Goal: Information Seeking & Learning: Learn about a topic

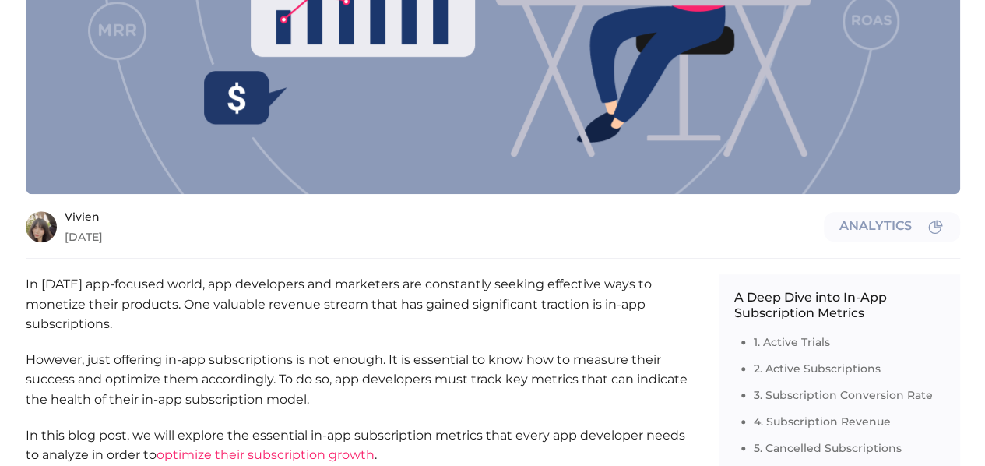
scroll to position [489, 0]
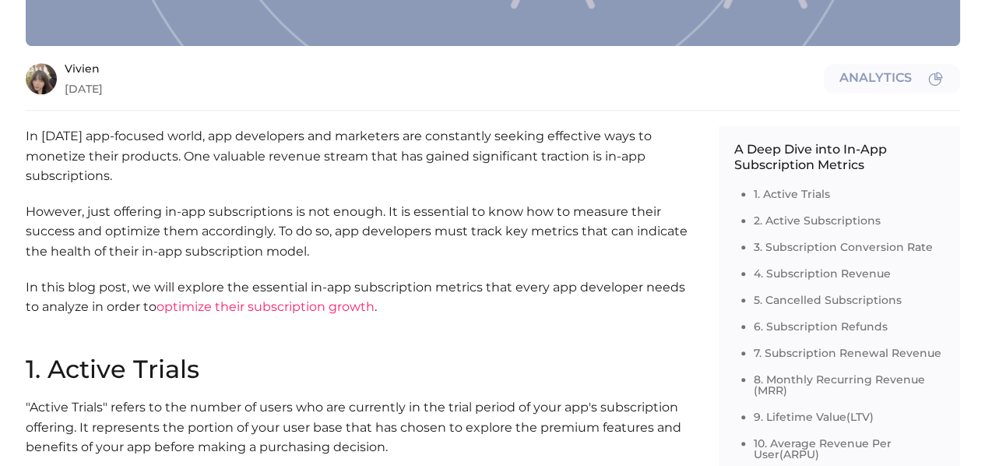
scroll to position [652, 0]
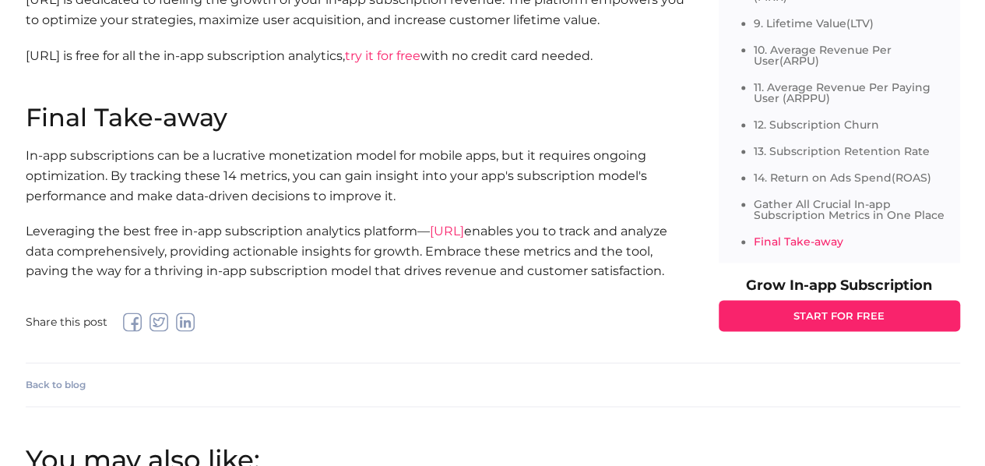
scroll to position [6939, 0]
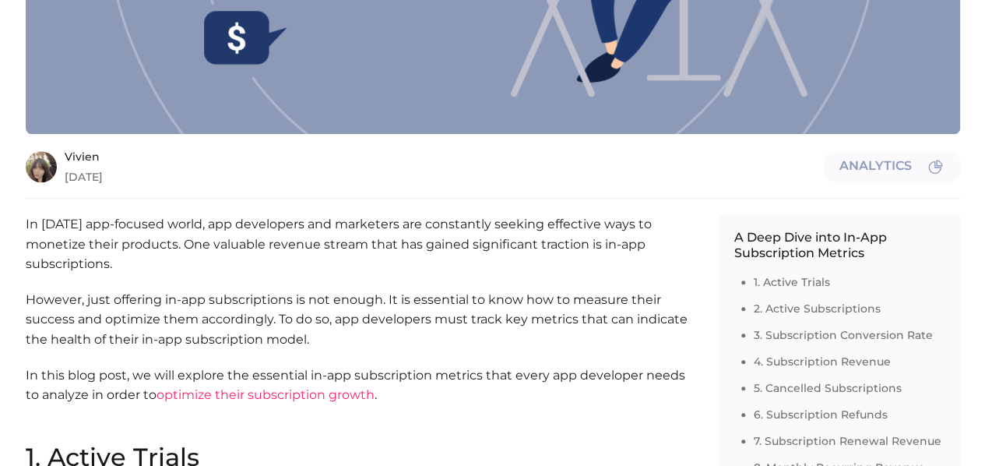
scroll to position [548, 0]
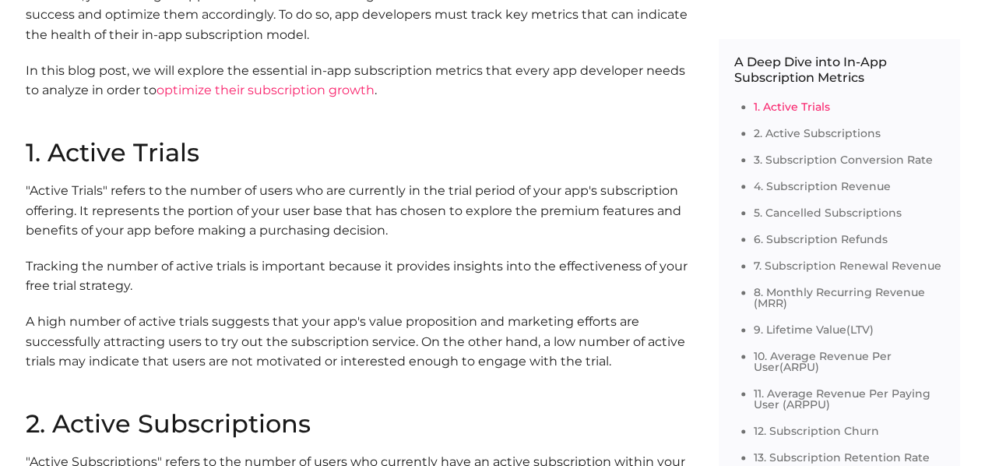
scroll to position [858, 0]
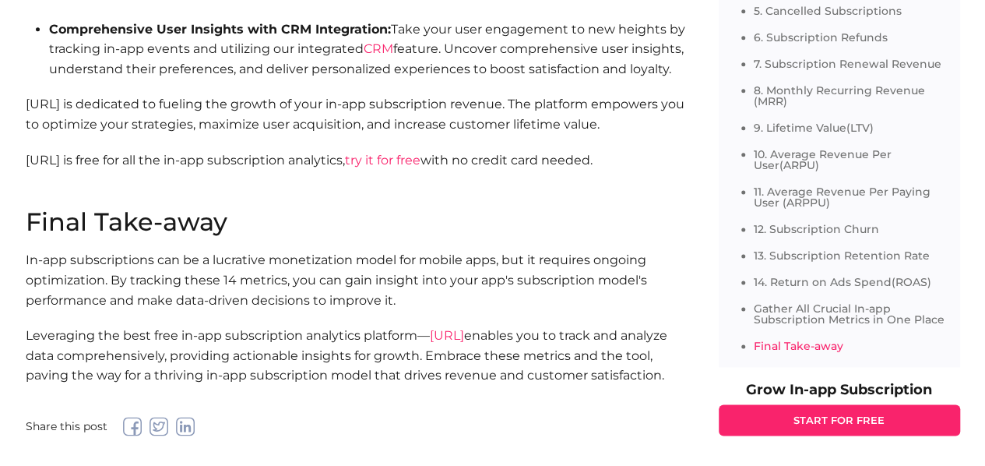
scroll to position [6919, 0]
